Goal: Task Accomplishment & Management: Manage account settings

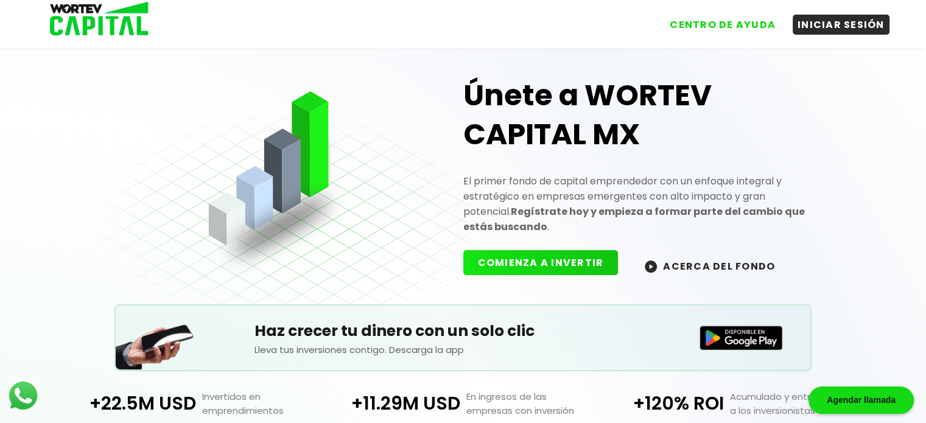
click at [539, 253] on button "COMIENZA A INVERTIR" at bounding box center [541, 262] width 155 height 25
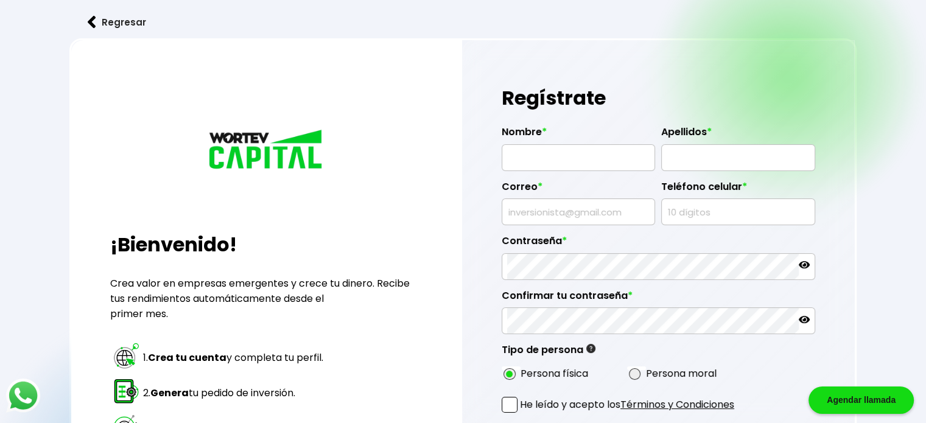
type input "[PERSON_NAME]"
type input "[EMAIL_ADDRESS][DOMAIN_NAME]"
type input "8051678901"
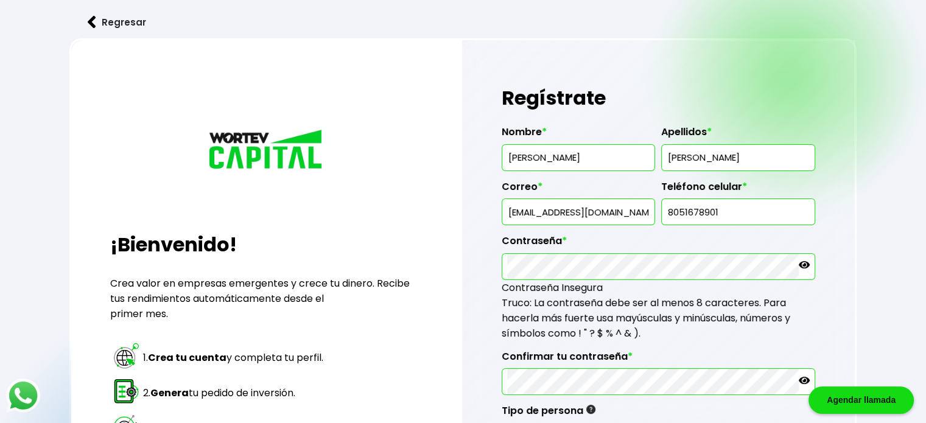
click at [573, 210] on input "[EMAIL_ADDRESS][DOMAIN_NAME]" at bounding box center [578, 212] width 143 height 26
type input "dec"
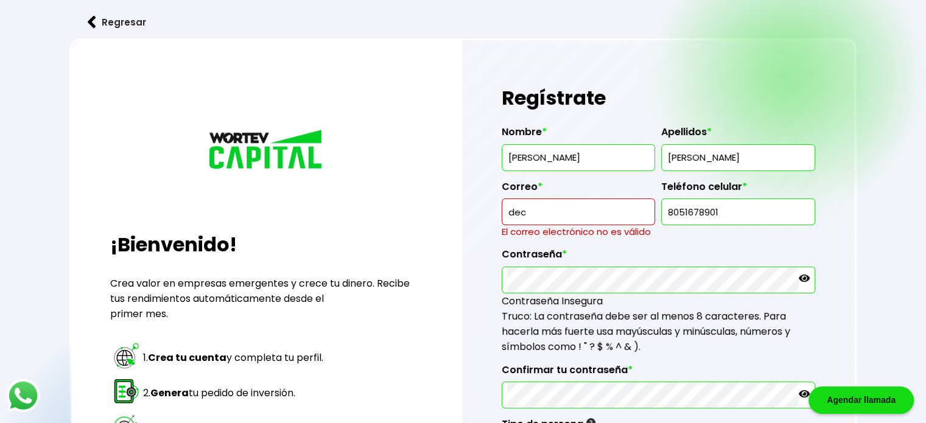
click at [133, 25] on button "Regresar" at bounding box center [116, 22] width 95 height 32
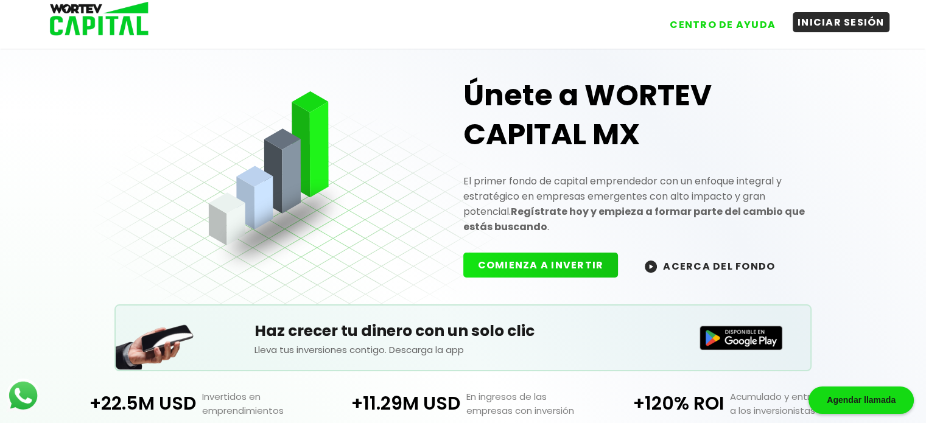
click at [842, 27] on button "INICIAR SESIÓN" at bounding box center [841, 22] width 97 height 20
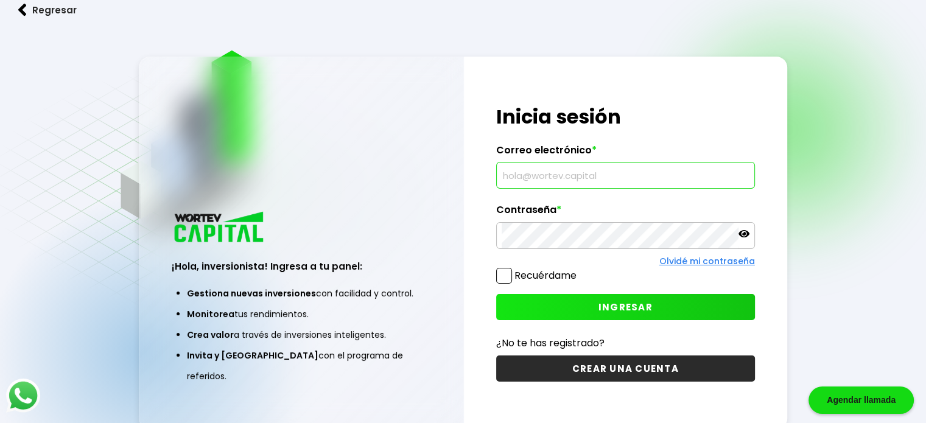
click at [577, 165] on input "text" at bounding box center [626, 176] width 248 height 26
type input "[EMAIL_ADDRESS][DOMAIN_NAME]"
click at [491, 197] on div "¡Hola, inversionista! Ingresa tus credenciales para iniciar sesión Inicia sesió…" at bounding box center [625, 243] width 323 height 373
click at [501, 275] on span at bounding box center [504, 276] width 16 height 16
click at [579, 270] on input "Recuérdame" at bounding box center [579, 270] width 0 height 0
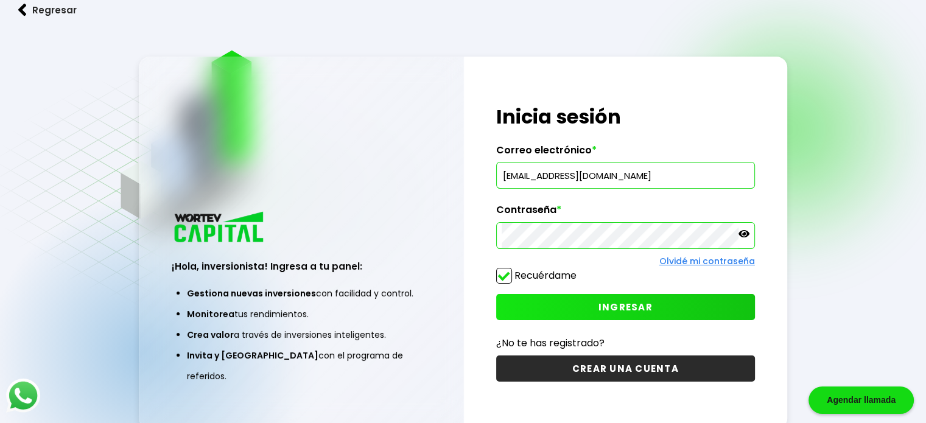
click at [636, 320] on div "¡Hola, inversionista! Ingresa tus credenciales para iniciar sesión Inicia sesió…" at bounding box center [625, 243] width 323 height 373
click at [645, 311] on span "INGRESAR" at bounding box center [626, 307] width 54 height 13
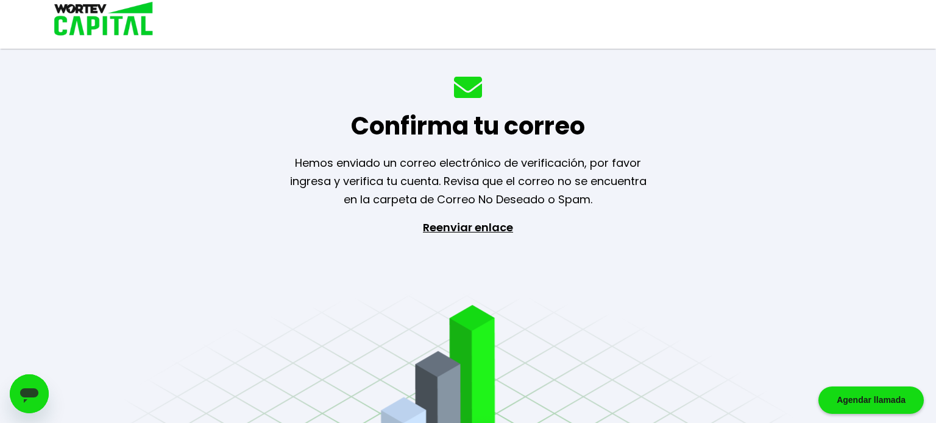
click at [467, 228] on p "Reenviar enlace" at bounding box center [468, 283] width 112 height 128
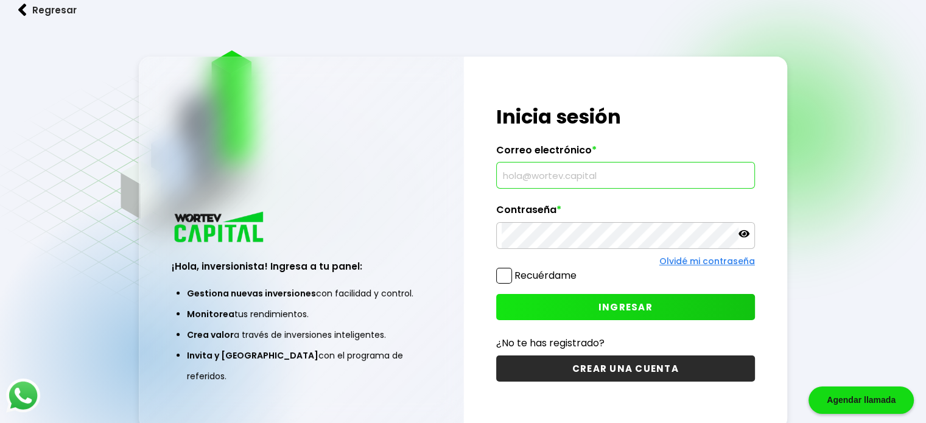
click at [602, 177] on input "text" at bounding box center [626, 176] width 248 height 26
paste input "[EMAIL_ADDRESS][DOMAIN_NAME]"
type input "[EMAIL_ADDRESS][DOMAIN_NAME]"
click at [575, 308] on button "INGRESAR" at bounding box center [625, 307] width 259 height 26
